Goal: Task Accomplishment & Management: Manage account settings

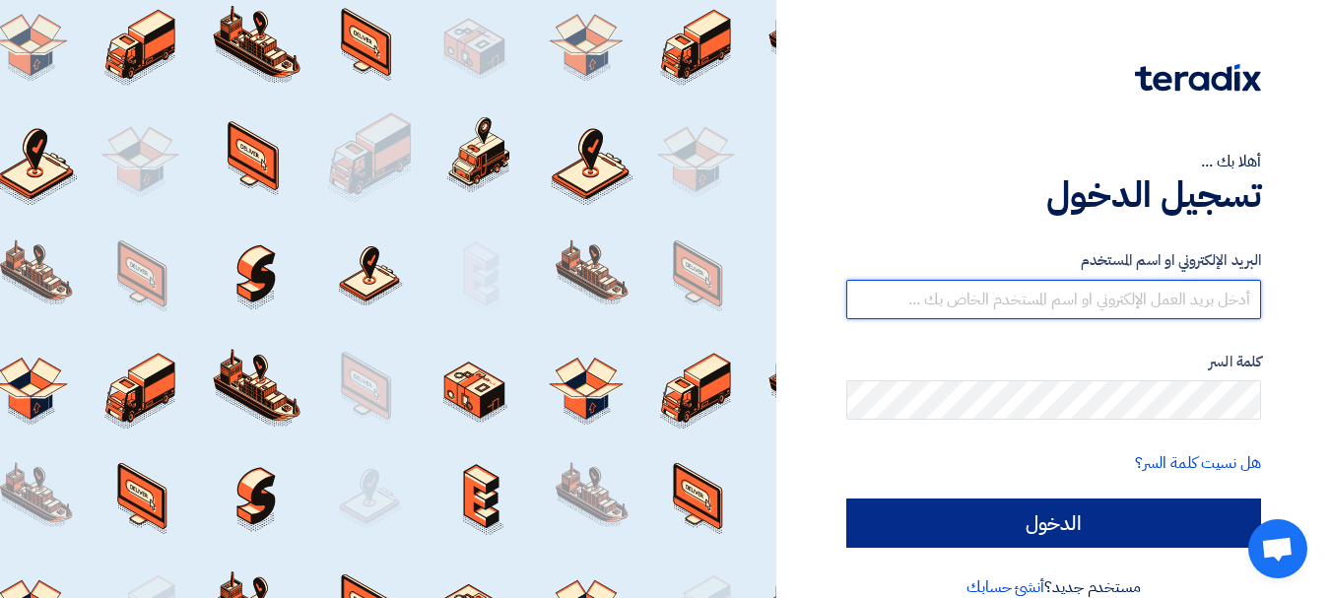
type input "[EMAIL_ADDRESS][DOMAIN_NAME]"
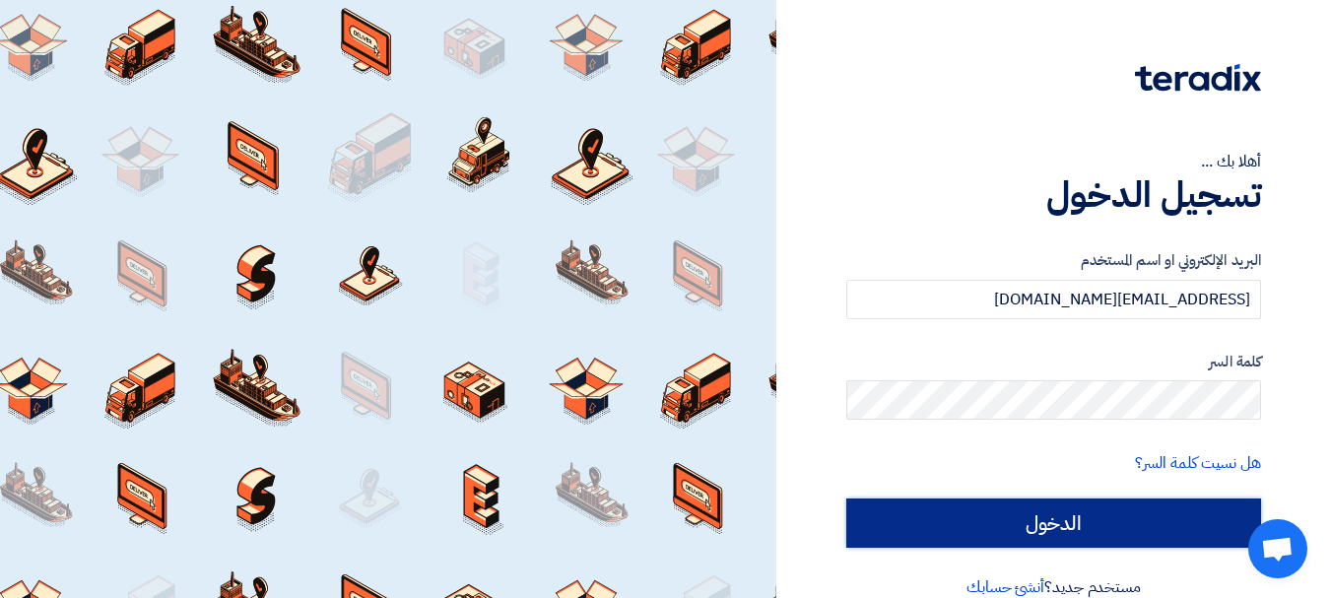
click at [1114, 510] on input "الدخول" at bounding box center [1053, 523] width 415 height 49
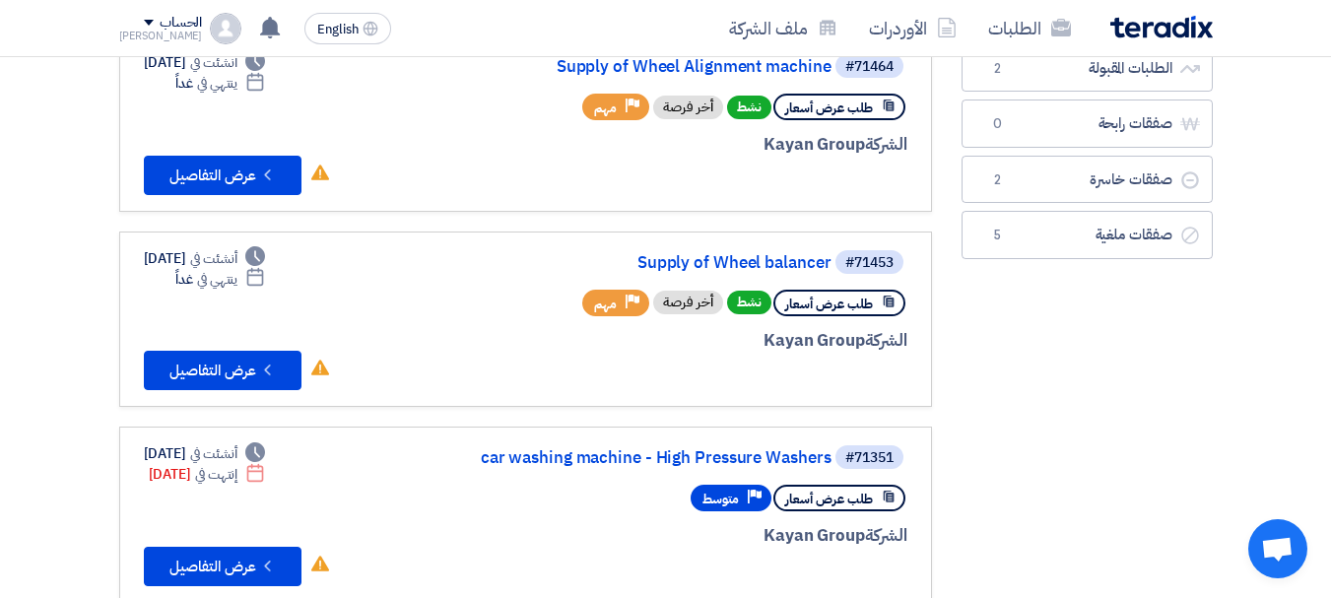
scroll to position [210, 0]
